Goal: Information Seeking & Learning: Learn about a topic

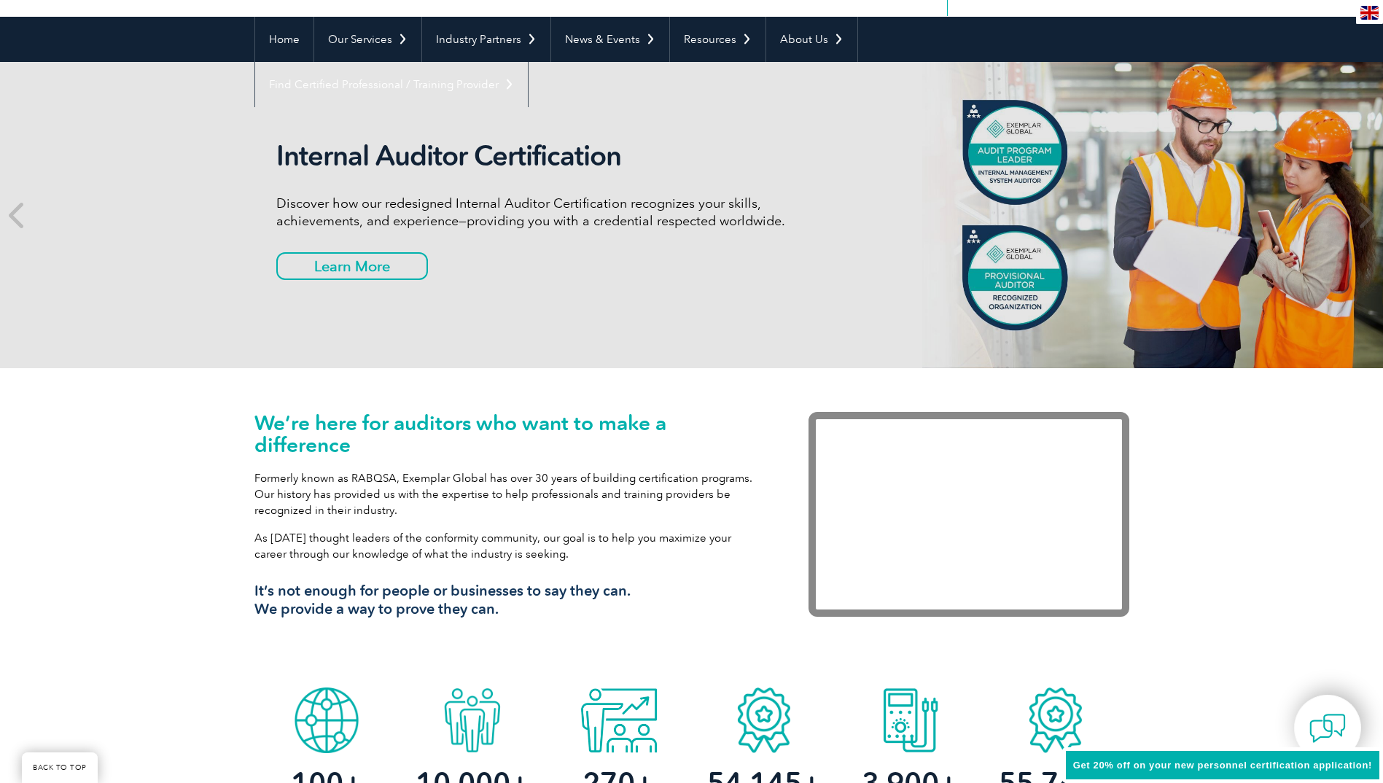
scroll to position [146, 0]
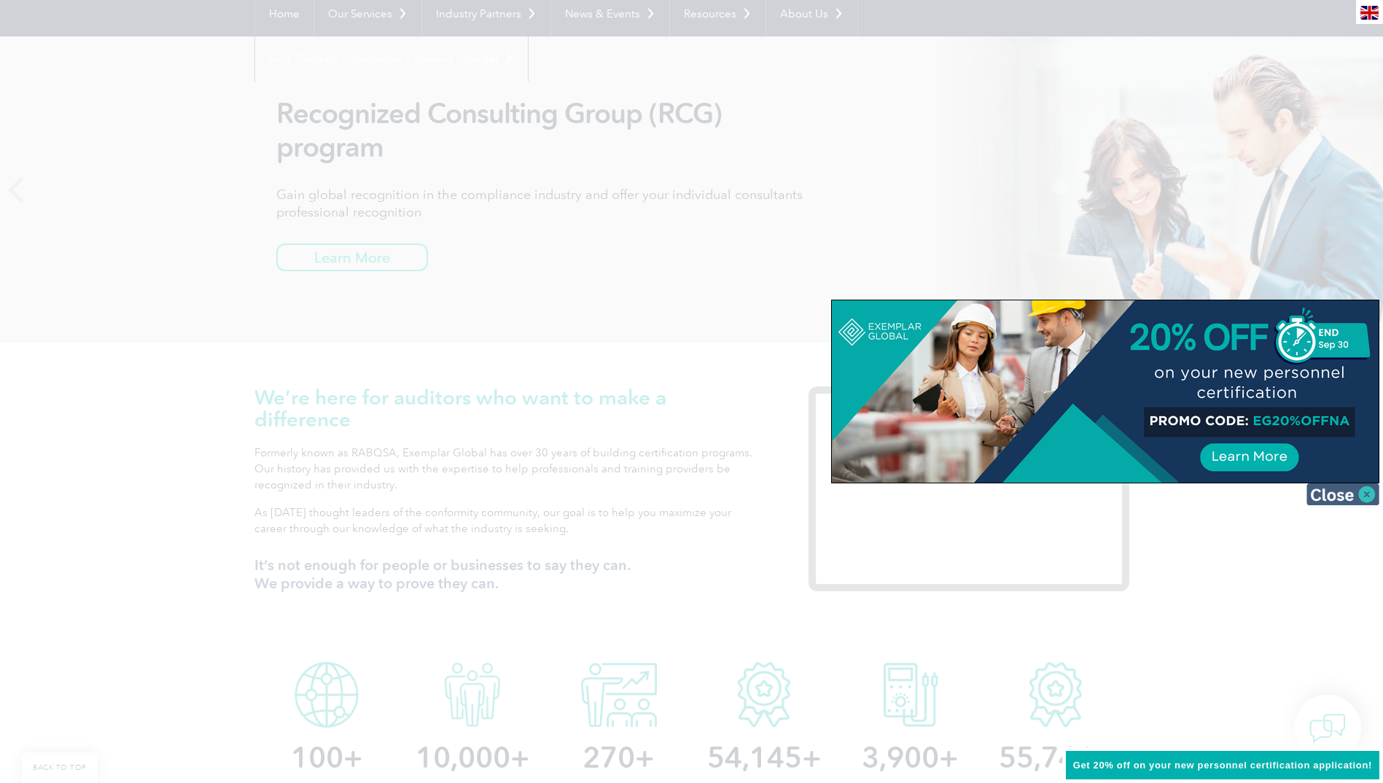
click at [1368, 497] on img at bounding box center [1343, 494] width 73 height 22
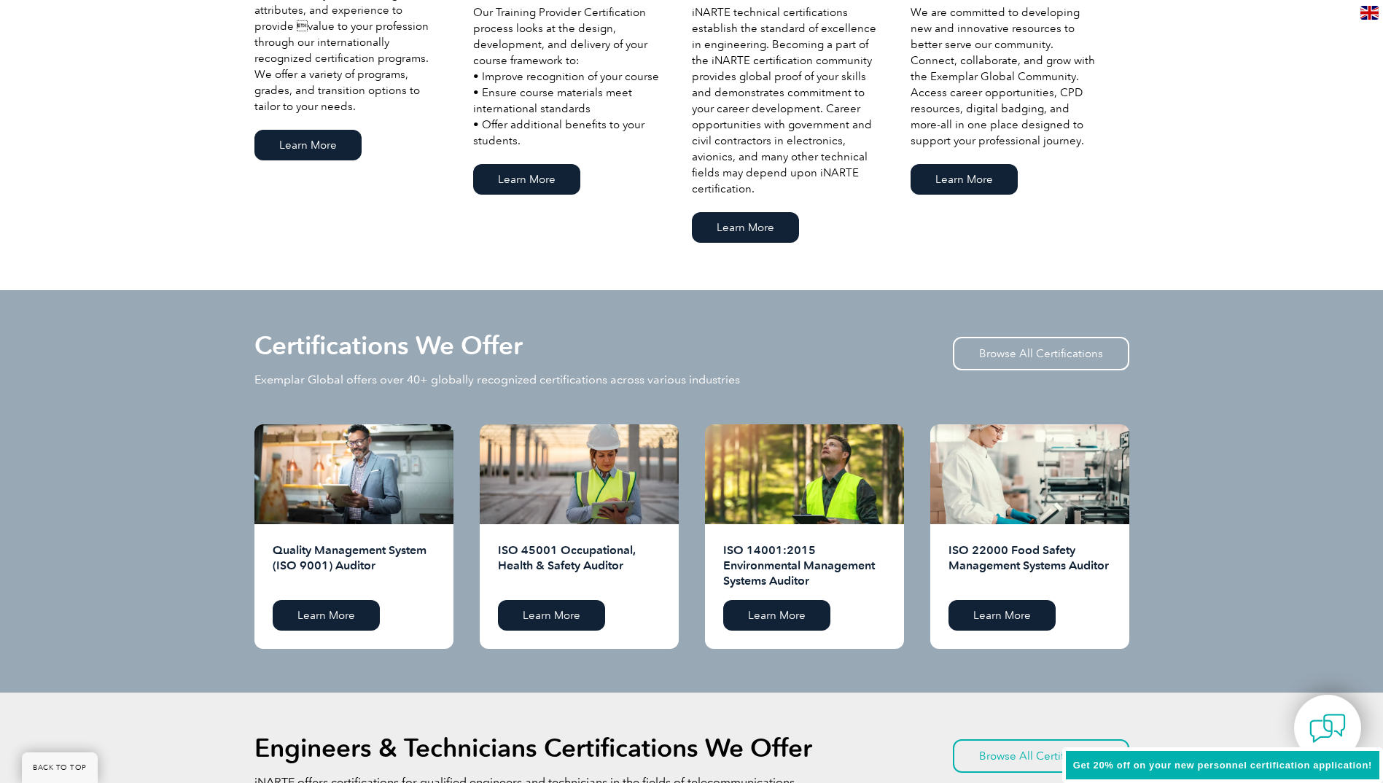
scroll to position [1167, 0]
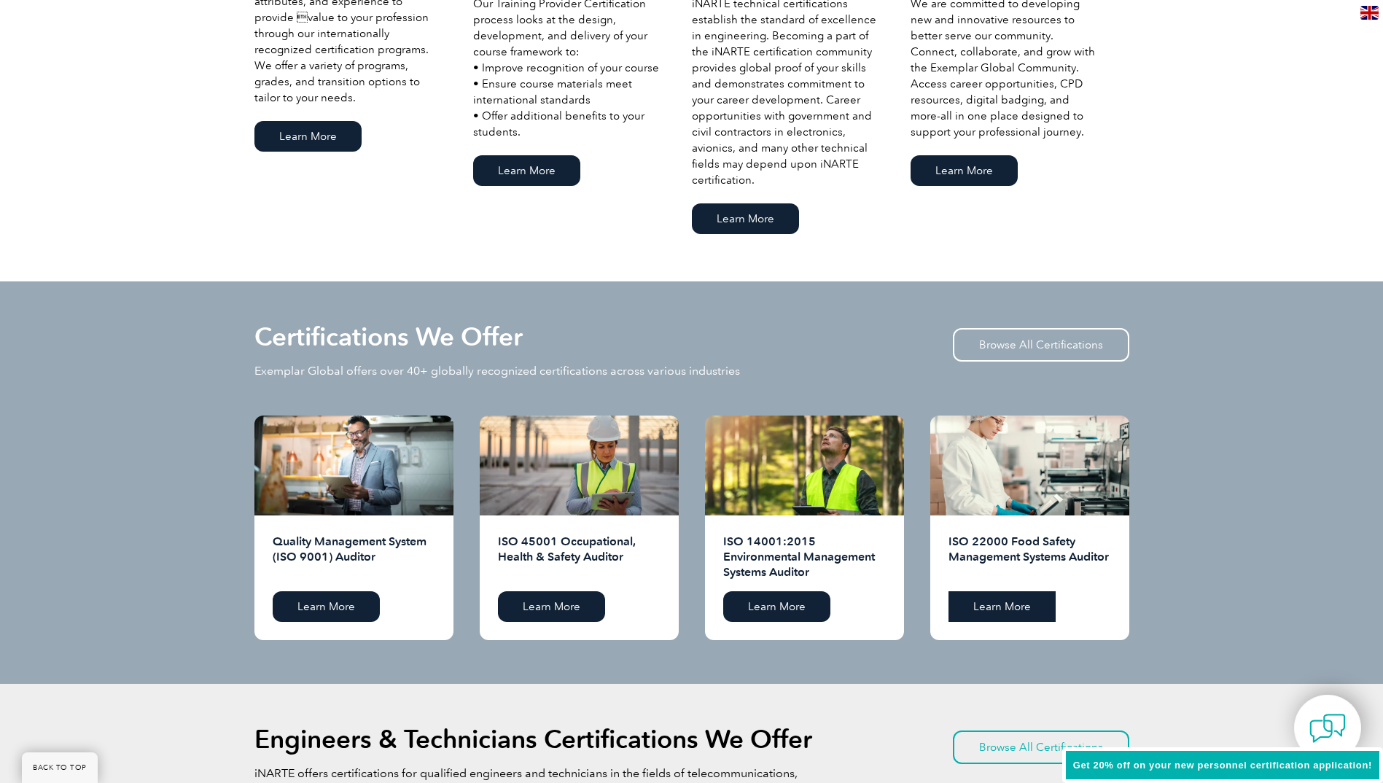
click at [1012, 607] on link "Learn More" at bounding box center [1002, 606] width 107 height 31
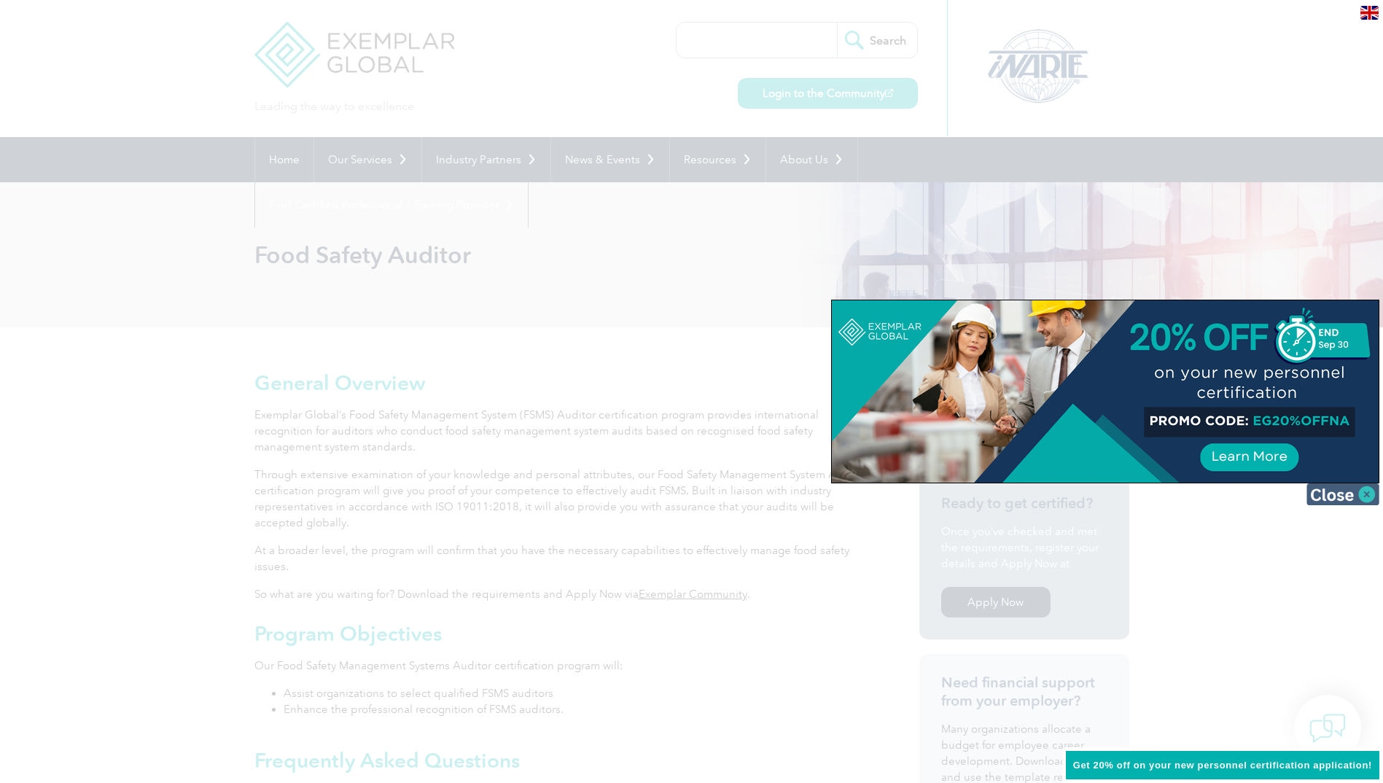
click at [1365, 497] on img at bounding box center [1343, 494] width 73 height 22
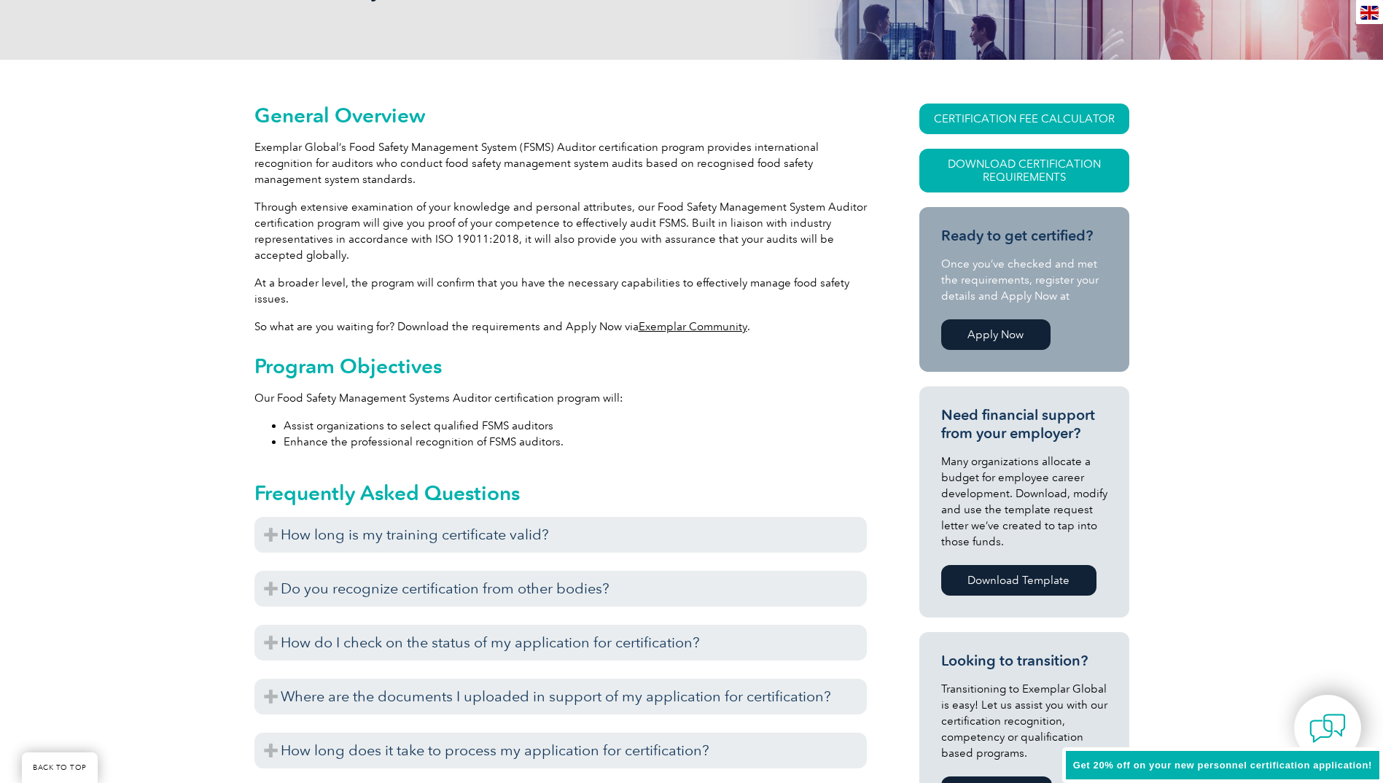
scroll to position [365, 0]
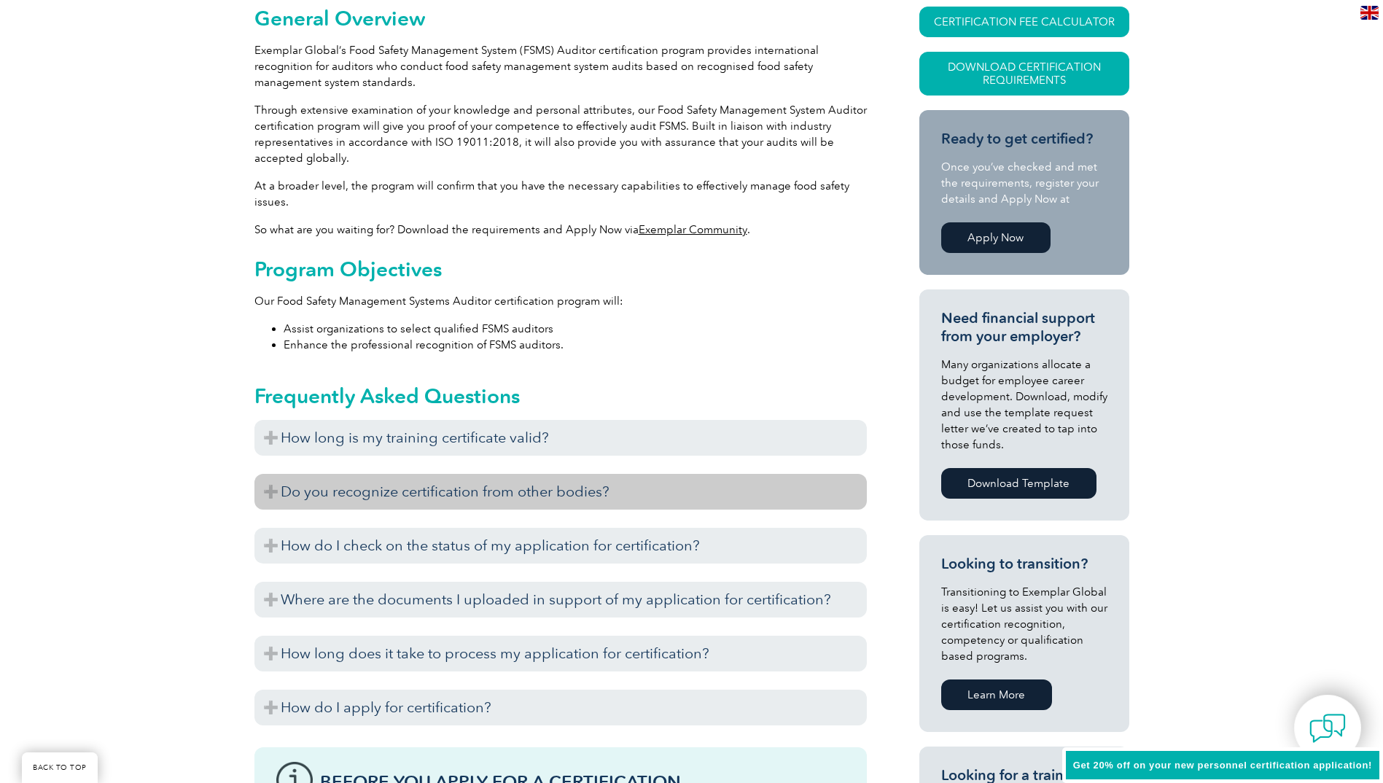
click at [274, 496] on h3 "Do you recognize certification from other bodies?" at bounding box center [560, 492] width 613 height 36
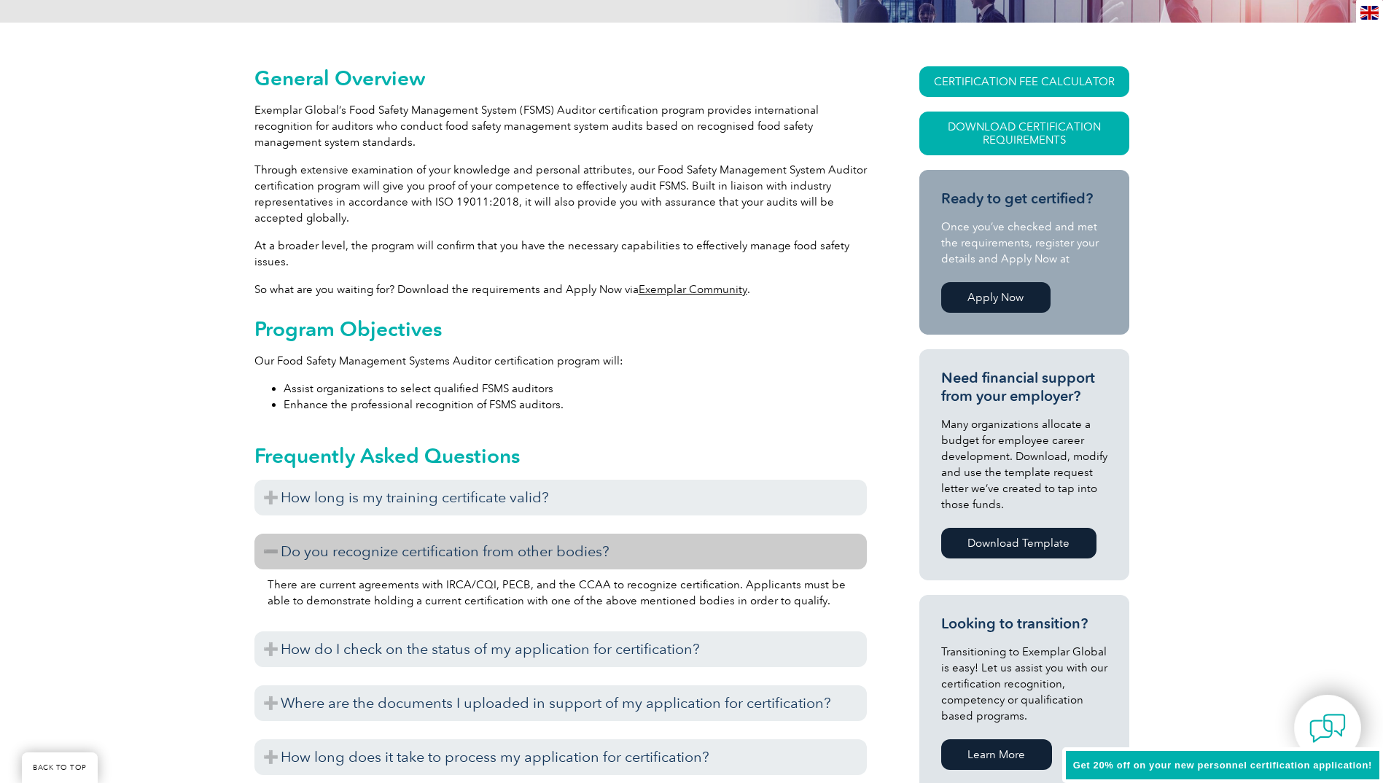
scroll to position [219, 0]
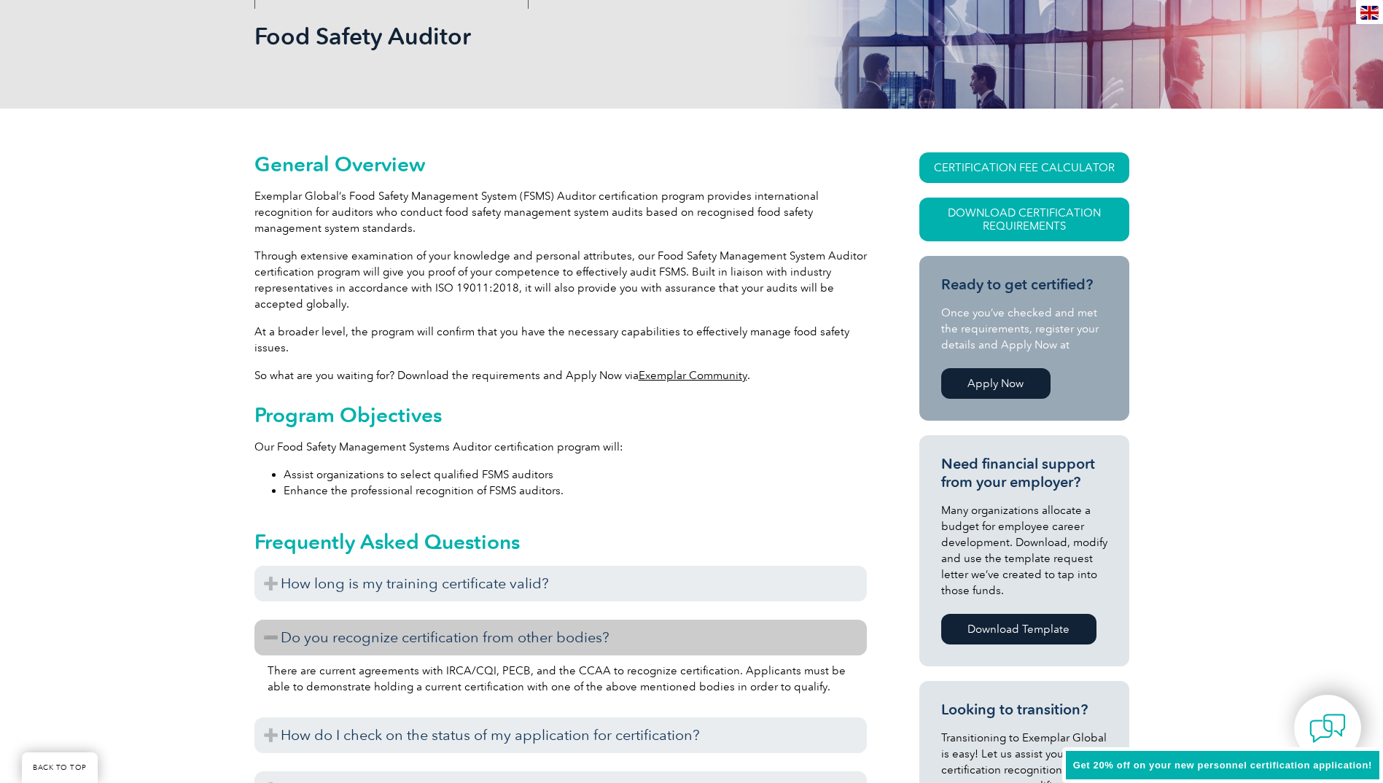
click at [699, 374] on link "Exemplar Community" at bounding box center [693, 375] width 109 height 13
